Goal: Task Accomplishment & Management: Manage account settings

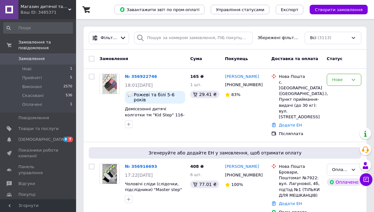
click at [41, 145] on link "Показники роботи компанії" at bounding box center [38, 153] width 76 height 17
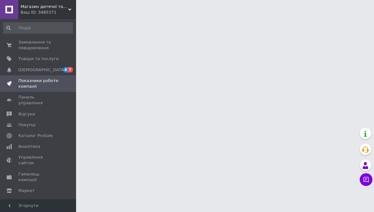
click at [52, 58] on span "Товари та послуги" at bounding box center [38, 59] width 40 height 6
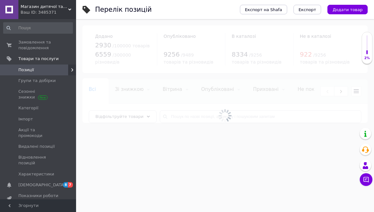
click at [53, 67] on span "Позиції" at bounding box center [38, 70] width 40 height 6
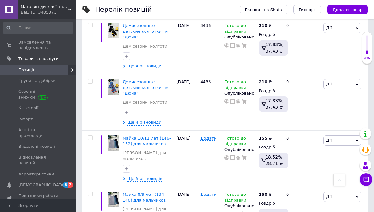
scroll to position [248, 0]
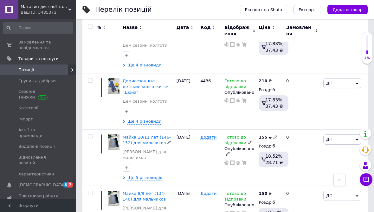
click at [128, 175] on span "Ще 5 різновидів" at bounding box center [145, 178] width 35 height 6
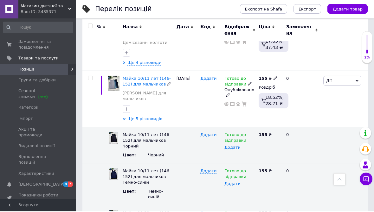
scroll to position [307, 0]
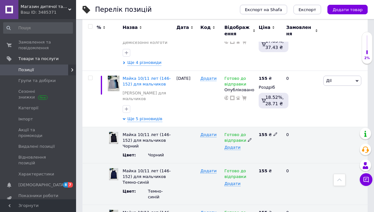
click at [247, 132] on div "Готово до відправки" at bounding box center [240, 137] width 31 height 11
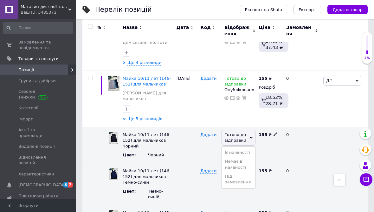
click at [247, 129] on span "Готово до відправки" at bounding box center [239, 137] width 34 height 16
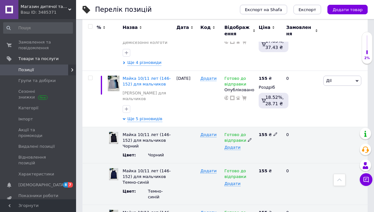
click at [250, 132] on div "Готово до відправки" at bounding box center [240, 137] width 31 height 11
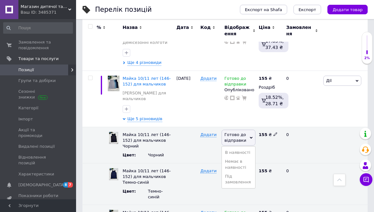
click at [242, 157] on li "Немає в наявності" at bounding box center [238, 164] width 33 height 15
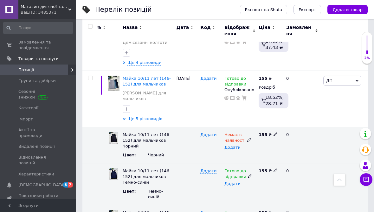
click at [248, 174] on use at bounding box center [249, 175] width 3 height 3
click at [241, 193] on li "Немає в наявності" at bounding box center [238, 200] width 33 height 15
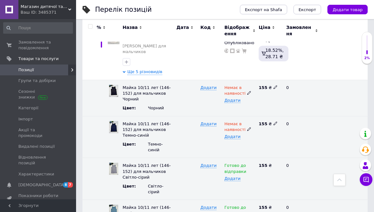
scroll to position [357, 0]
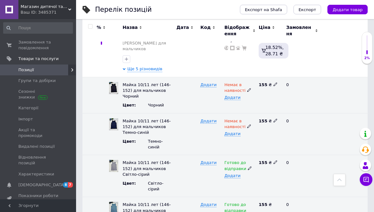
click at [248, 166] on icon at bounding box center [250, 168] width 4 height 4
click at [242, 185] on li "Немає в наявності" at bounding box center [238, 192] width 33 height 15
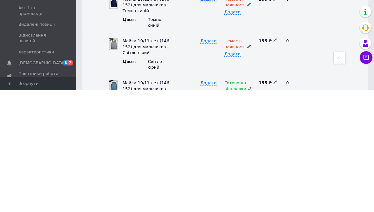
type input "1"
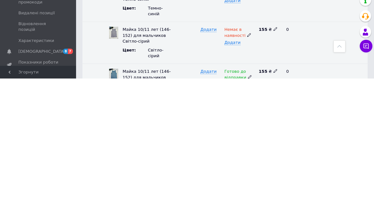
scroll to position [359, 0]
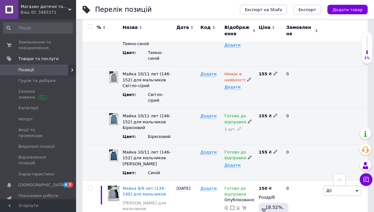
click at [232, 162] on span "Додати" at bounding box center [233, 164] width 16 height 5
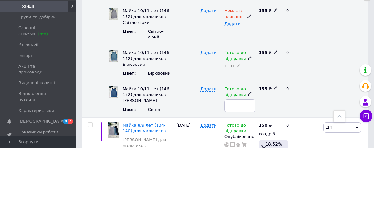
type input "1"
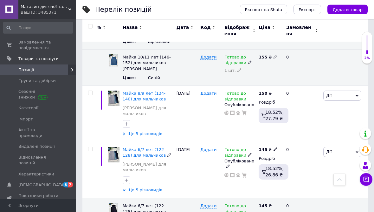
scroll to position [540, 0]
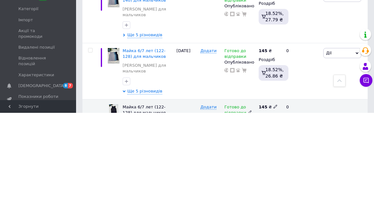
type input "2"
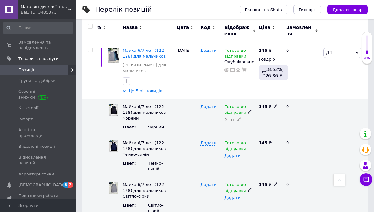
click at [230, 195] on span "Додати" at bounding box center [233, 197] width 16 height 5
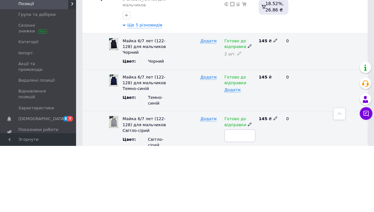
type input "2"
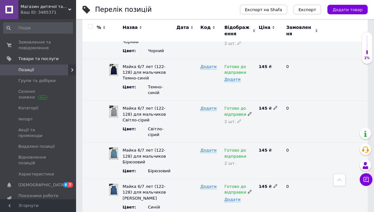
scroll to position [705, 0]
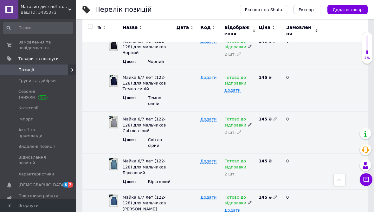
click at [239, 208] on span "Додати" at bounding box center [233, 210] width 16 height 5
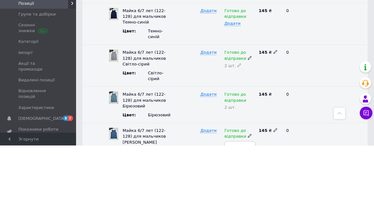
type input "2"
click at [319, 189] on div "0" at bounding box center [302, 207] width 39 height 36
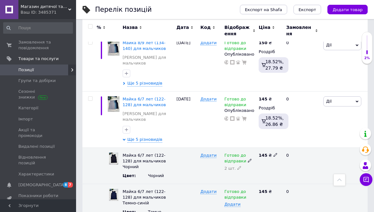
scroll to position [593, 0]
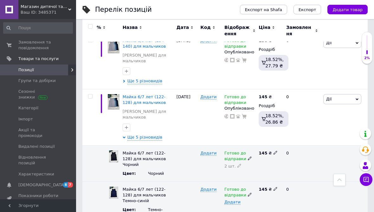
click at [232, 199] on span "Додати" at bounding box center [233, 201] width 16 height 5
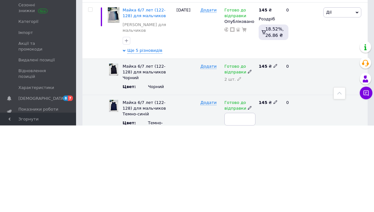
type input "2"
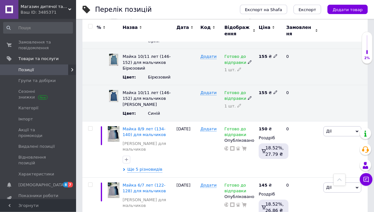
scroll to position [505, 0]
click at [149, 166] on span "Ще 5 різновидів" at bounding box center [145, 169] width 35 height 6
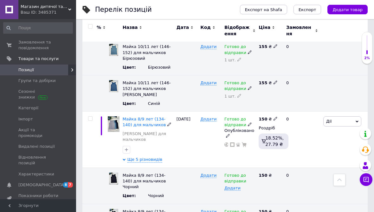
scroll to position [526, 0]
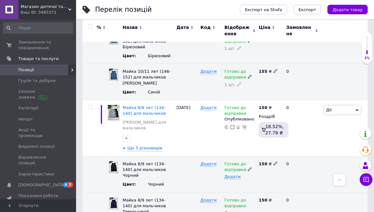
click at [235, 174] on span "Додати" at bounding box center [233, 176] width 16 height 5
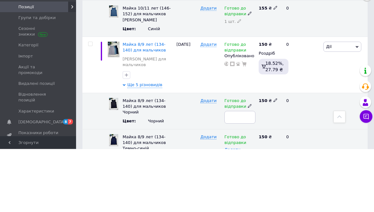
type input "1"
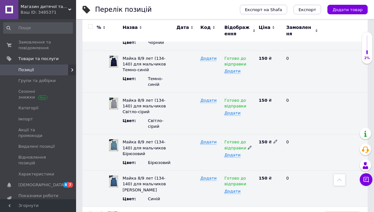
click at [234, 152] on span "Додати" at bounding box center [233, 154] width 16 height 5
type input "1"
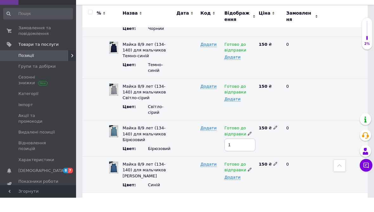
click at [232, 171] on div "Готово до відправки Додати" at bounding box center [240, 189] width 34 height 36
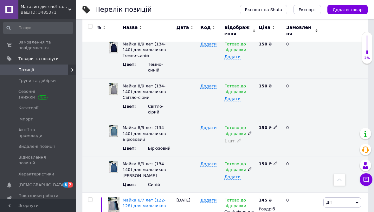
click at [231, 174] on span "Додати" at bounding box center [233, 176] width 16 height 5
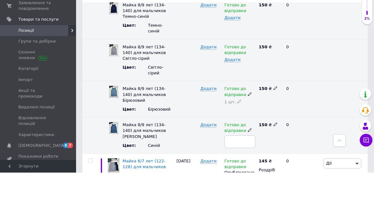
type input "1"
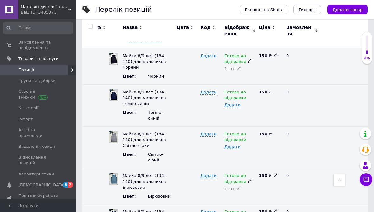
scroll to position [633, 0]
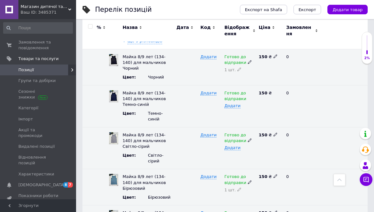
click at [249, 132] on div "Готово до відправки" at bounding box center [240, 137] width 31 height 11
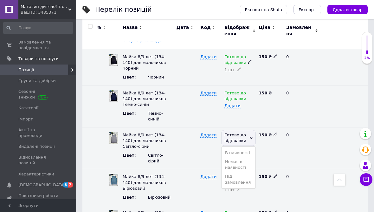
click at [239, 157] on li "Немає в наявності" at bounding box center [238, 164] width 33 height 15
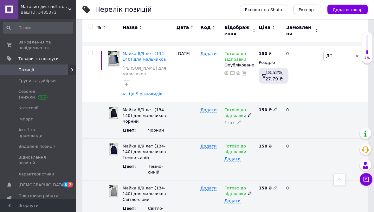
scroll to position [580, 0]
click at [248, 143] on div "Готово до відправки" at bounding box center [240, 148] width 31 height 11
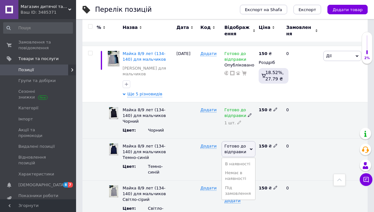
click at [245, 168] on li "Немає в наявності" at bounding box center [238, 175] width 33 height 15
click at [297, 138] on div "0" at bounding box center [302, 159] width 39 height 42
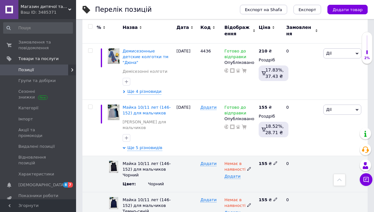
scroll to position [276, 0]
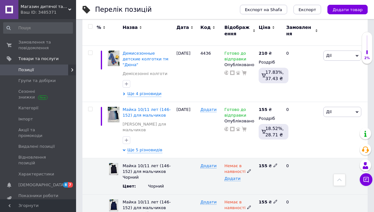
click at [53, 56] on span "Товари та послуги" at bounding box center [38, 59] width 40 height 6
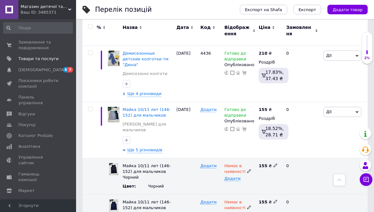
click at [48, 44] on span "Замовлення та повідомлення" at bounding box center [38, 44] width 40 height 11
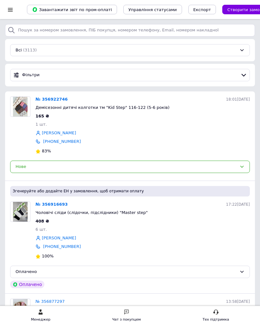
click at [84, 211] on div "Оплачено" at bounding box center [127, 271] width 222 height 7
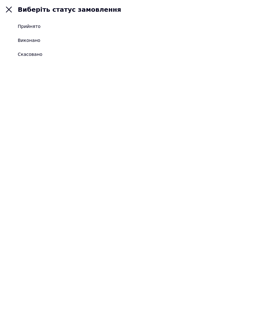
click at [59, 24] on li "Прийнято" at bounding box center [130, 26] width 260 height 14
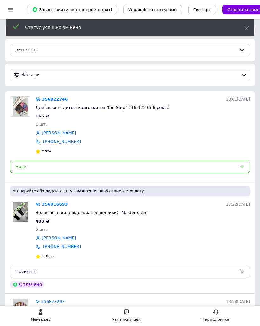
click at [101, 167] on div "Нове" at bounding box center [127, 166] width 222 height 7
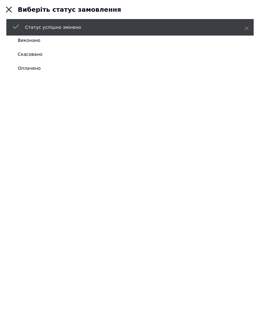
click at [246, 29] on icon at bounding box center [247, 28] width 4 height 4
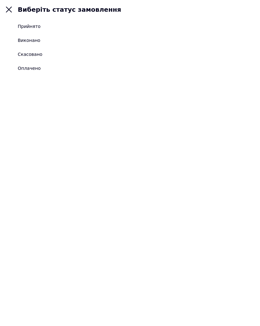
click at [80, 27] on li "Прийнято" at bounding box center [130, 26] width 260 height 14
